Goal: Check status: Check status

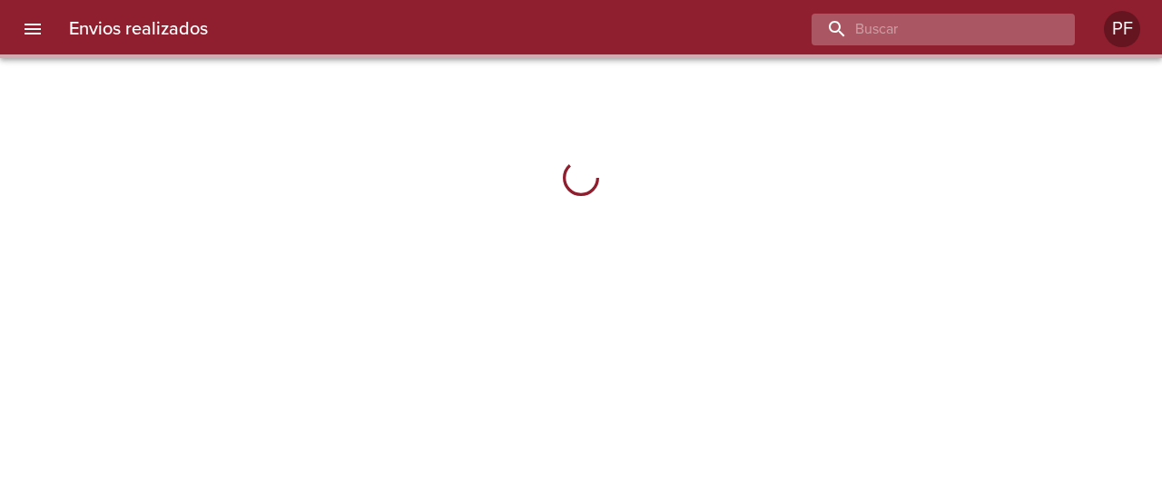
click at [980, 23] on input "buscar" at bounding box center [927, 30] width 232 height 32
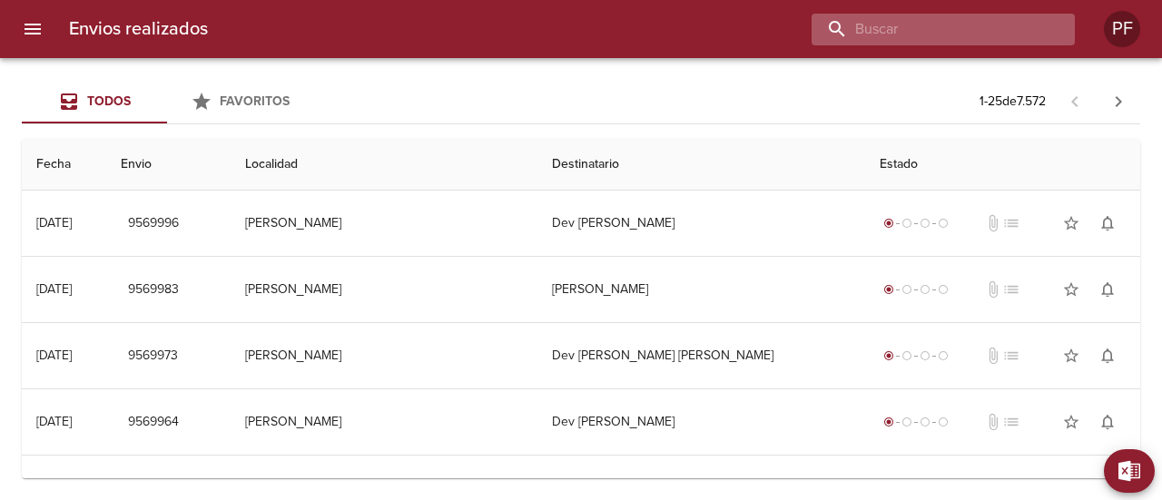
paste input "[PERSON_NAME]"
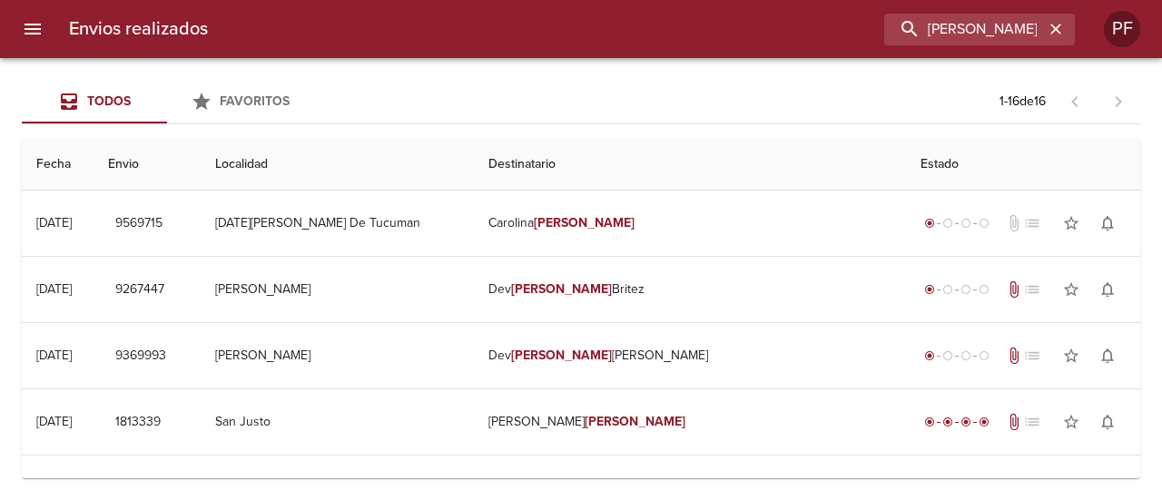
click at [891, 11] on div "Envios realizados [PERSON_NAME] PF" at bounding box center [581, 29] width 1162 height 58
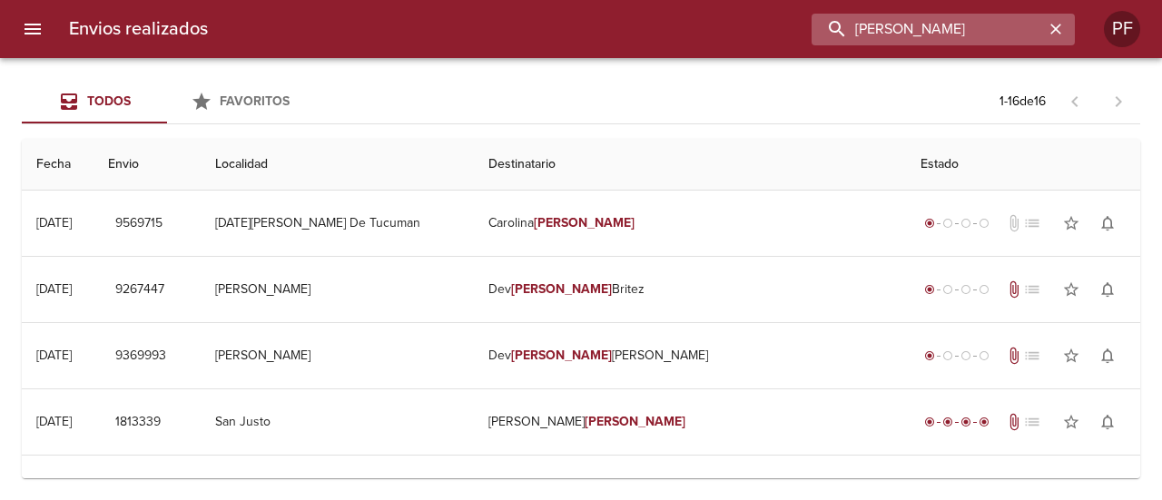
click at [951, 26] on input "[PERSON_NAME]" at bounding box center [927, 30] width 232 height 32
paste input "[PERSON_NAME]"
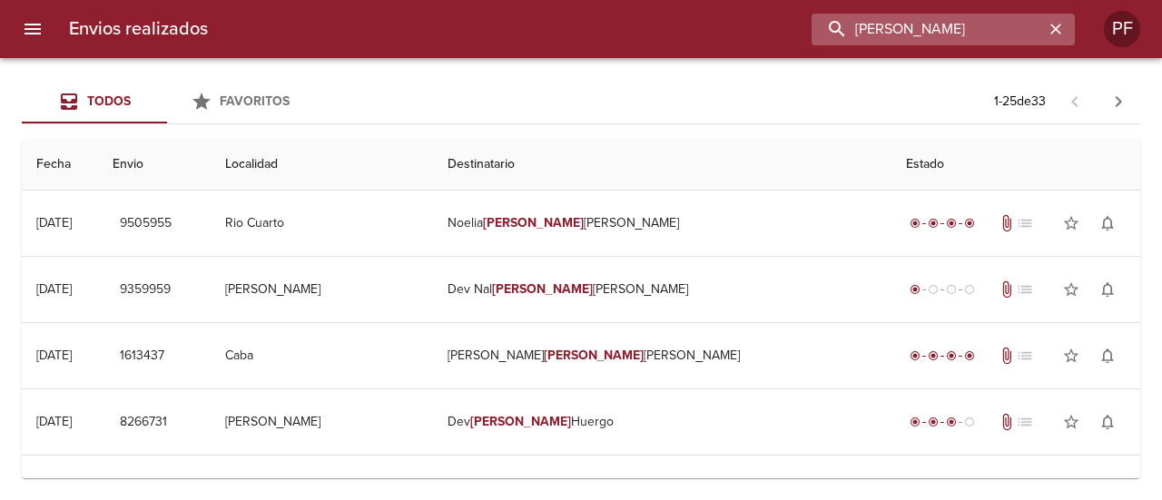
click at [949, 32] on input "[PERSON_NAME]" at bounding box center [927, 30] width 232 height 32
paste input "JAZMIN ROMALDI MESSI"
type input "JAZMIN ROMALDI MESSI"
